Goal: Task Accomplishment & Management: Manage account settings

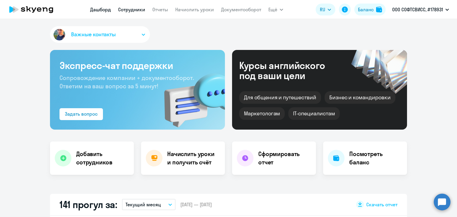
click at [135, 12] on link "Сотрудники" at bounding box center [131, 10] width 27 height 6
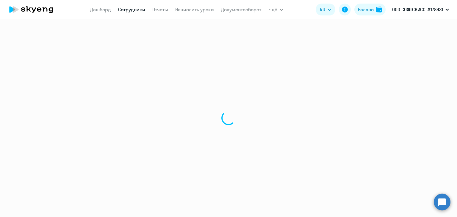
select select "30"
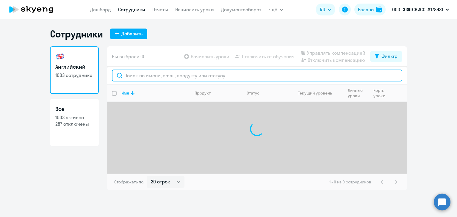
click at [157, 77] on input "text" at bounding box center [257, 76] width 291 height 12
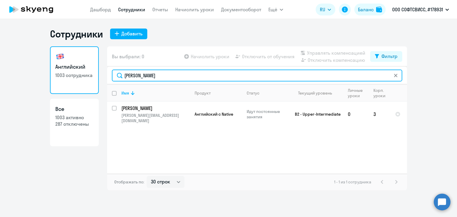
click at [157, 77] on input "[PERSON_NAME]" at bounding box center [257, 76] width 291 height 12
type input "[PERSON_NAME]"
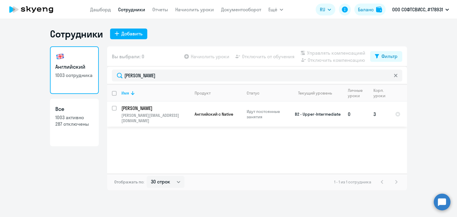
click at [113, 109] on input "select row 23984735" at bounding box center [118, 112] width 12 height 12
checkbox input "true"
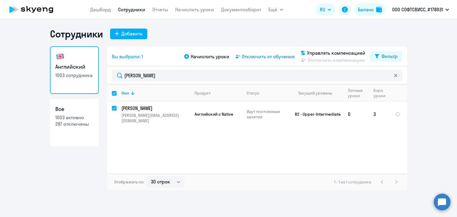
click at [269, 55] on span "Отключить от обучения" at bounding box center [268, 56] width 53 height 7
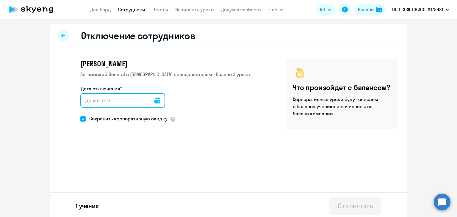
click at [145, 98] on input "Дата отключения*" at bounding box center [122, 100] width 85 height 14
click at [155, 99] on icon at bounding box center [158, 101] width 6 height 6
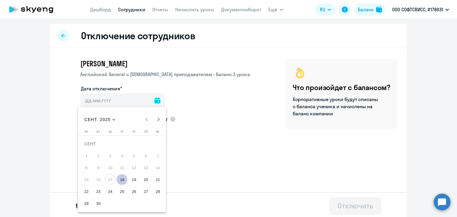
click at [120, 179] on span "18" at bounding box center [122, 179] width 11 height 11
type input "[DATE]"
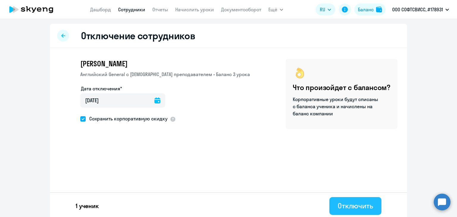
click at [344, 209] on div "Отключить" at bounding box center [355, 206] width 35 height 10
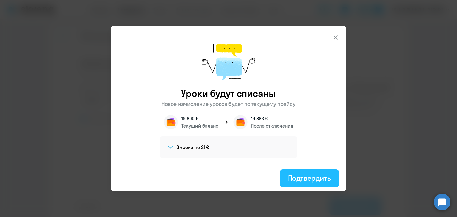
click at [297, 180] on div "Подтвердить" at bounding box center [309, 179] width 43 height 10
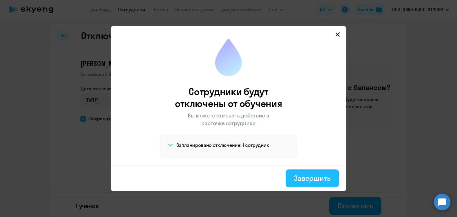
click at [311, 177] on div "Завершить" at bounding box center [312, 179] width 37 height 10
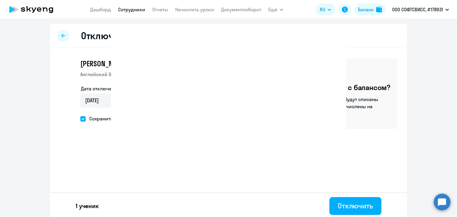
select select "30"
